Goal: Book appointment/travel/reservation

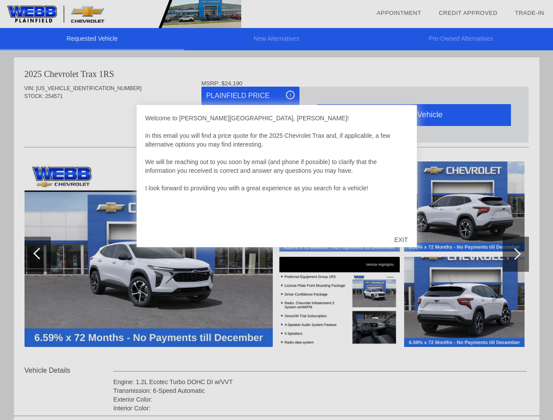
click at [399, 13] on link "Appointment" at bounding box center [399, 13] width 45 height 7
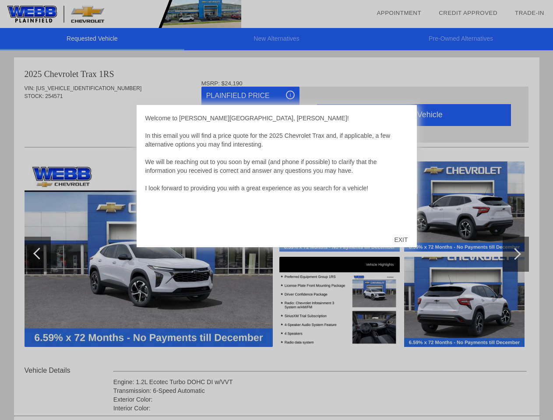
click at [401, 240] on div "EXIT" at bounding box center [400, 240] width 31 height 26
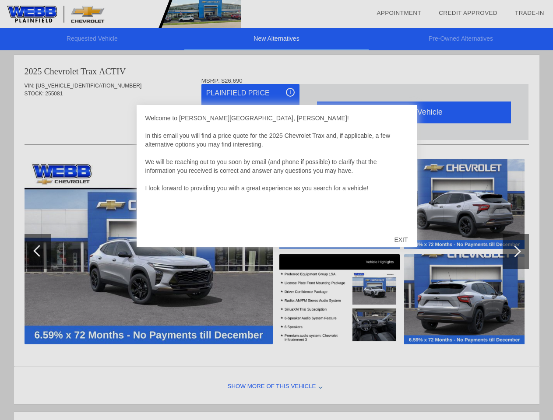
click at [399, 13] on link "Appointment" at bounding box center [399, 13] width 45 height 7
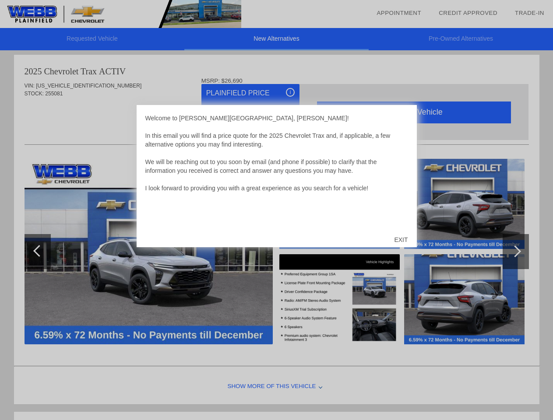
click at [401, 240] on div "EXIT" at bounding box center [400, 240] width 31 height 26
